Goal: Book appointment/travel/reservation

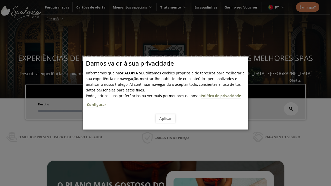
scroll to position [88, 0]
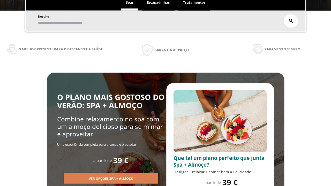
click at [158, 5] on span "Escapadinhas" at bounding box center [158, 2] width 23 height 5
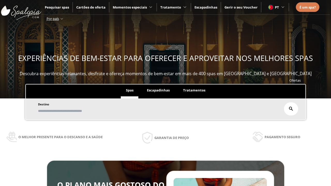
click at [0, 0] on input "text" at bounding box center [0, 0] width 0 height 0
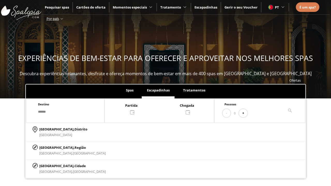
type input "******"
click at [52, 166] on p "[GEOGRAPHIC_DATA], Cidade" at bounding box center [72, 166] width 67 height 6
click at [165, 108] on div at bounding box center [160, 109] width 110 height 12
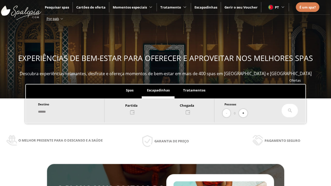
click at [178, 45] on div "2" at bounding box center [173, 49] width 9 height 9
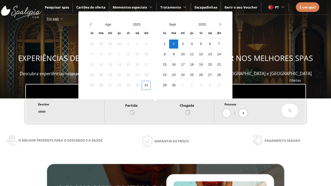
click at [187, 44] on div "3" at bounding box center [182, 44] width 9 height 9
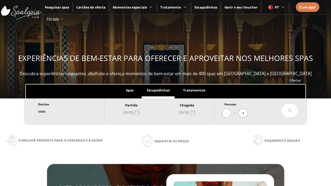
click at [245, 113] on button "+" at bounding box center [243, 113] width 9 height 9
